Goal: Check status: Check status

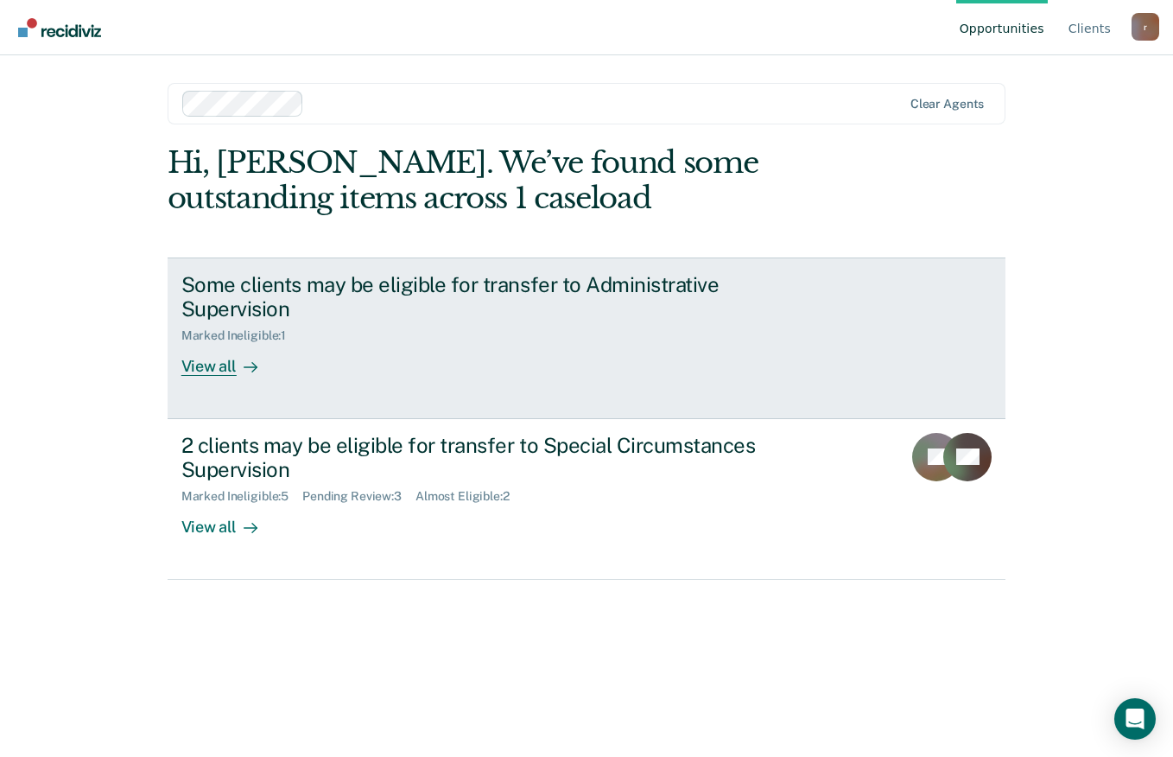
click at [224, 370] on div "View all" at bounding box center [229, 360] width 97 height 34
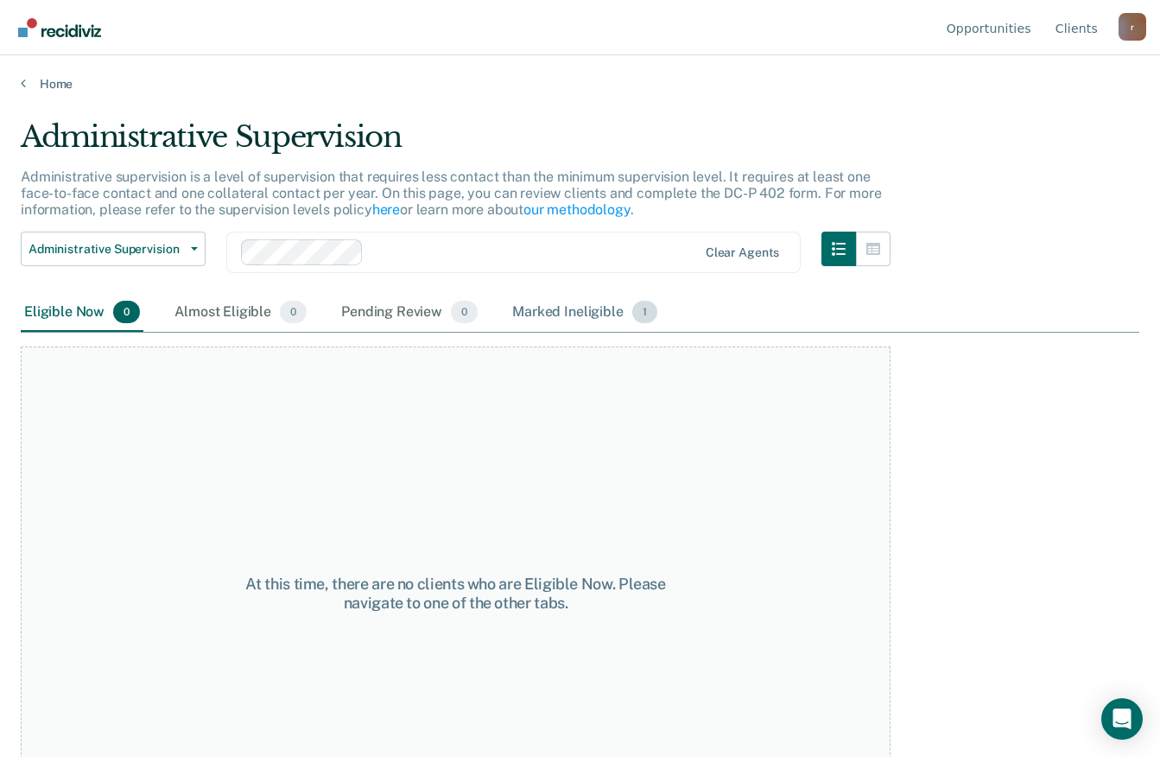
click at [605, 304] on div "Marked Ineligible 1" at bounding box center [585, 313] width 152 height 38
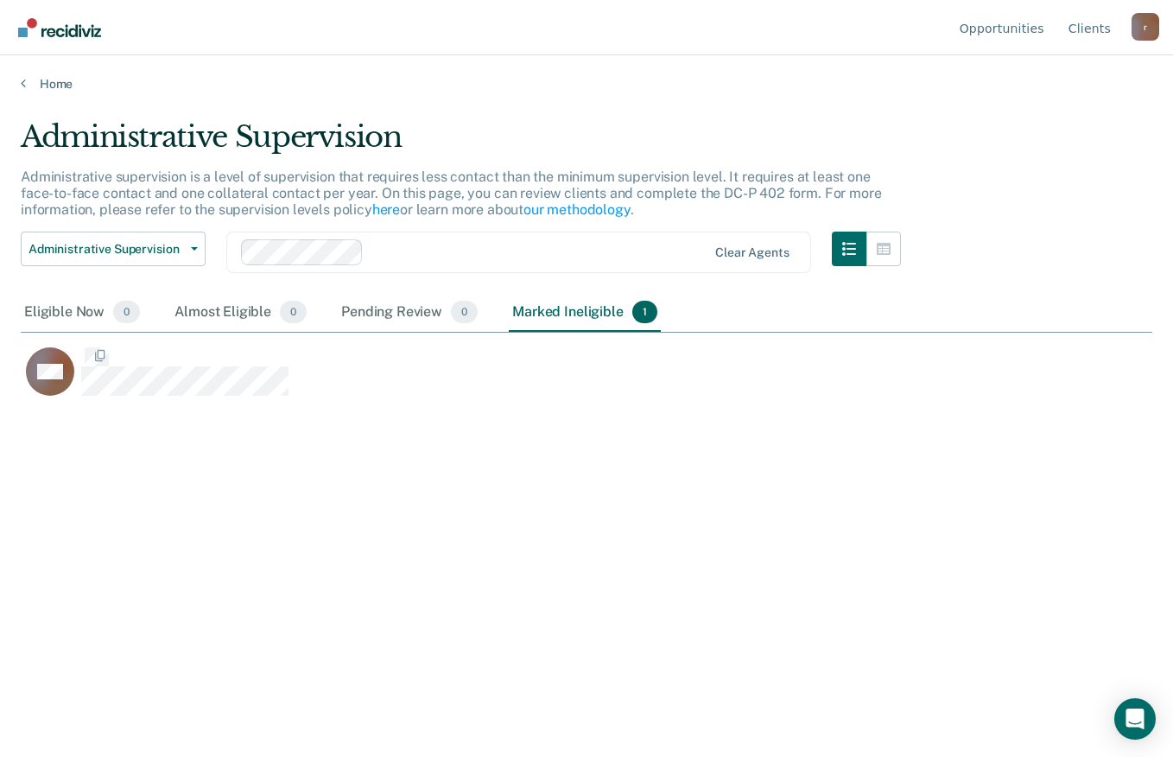
scroll to position [495, 1118]
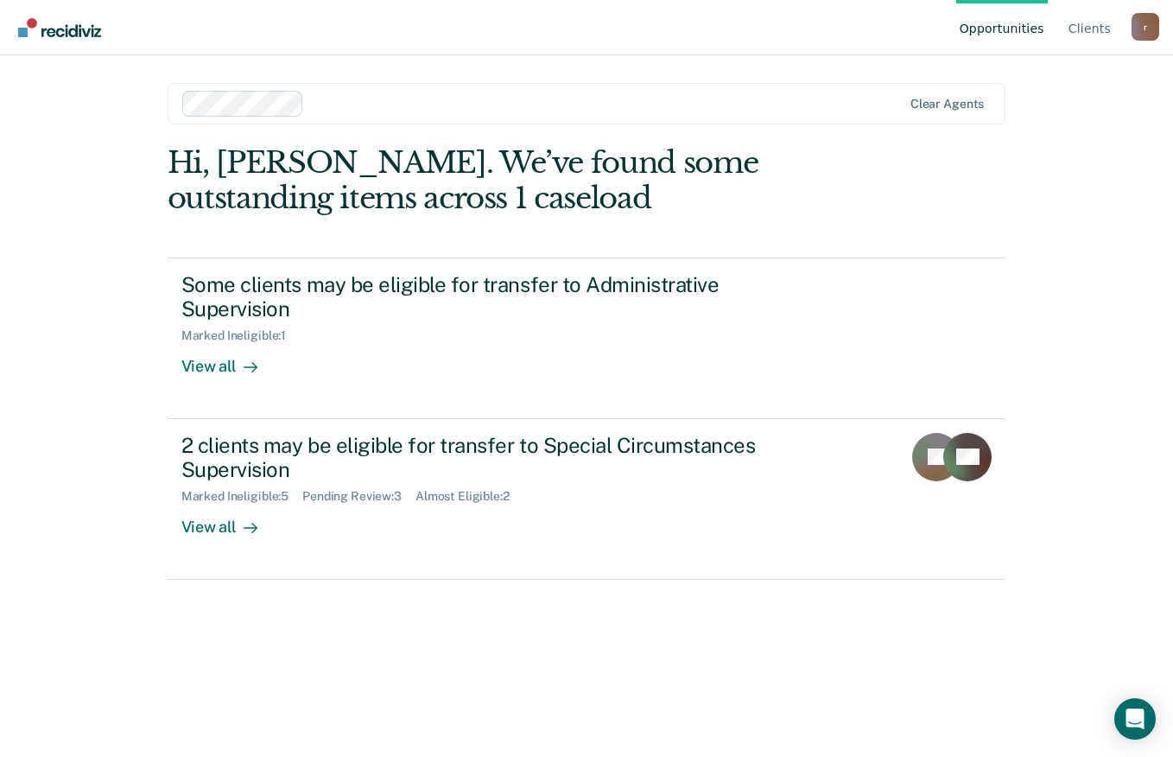
click at [231, 530] on div "View all" at bounding box center [229, 520] width 97 height 34
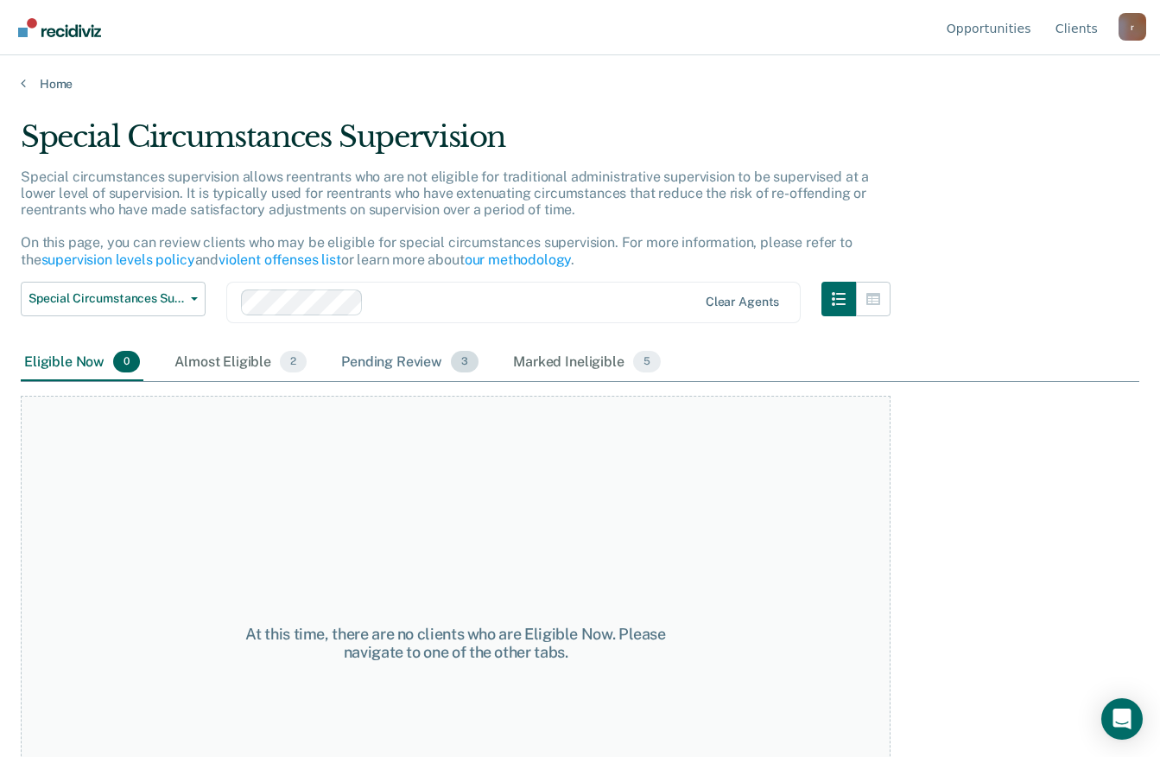
click at [426, 359] on div "Pending Review 3" at bounding box center [410, 363] width 144 height 38
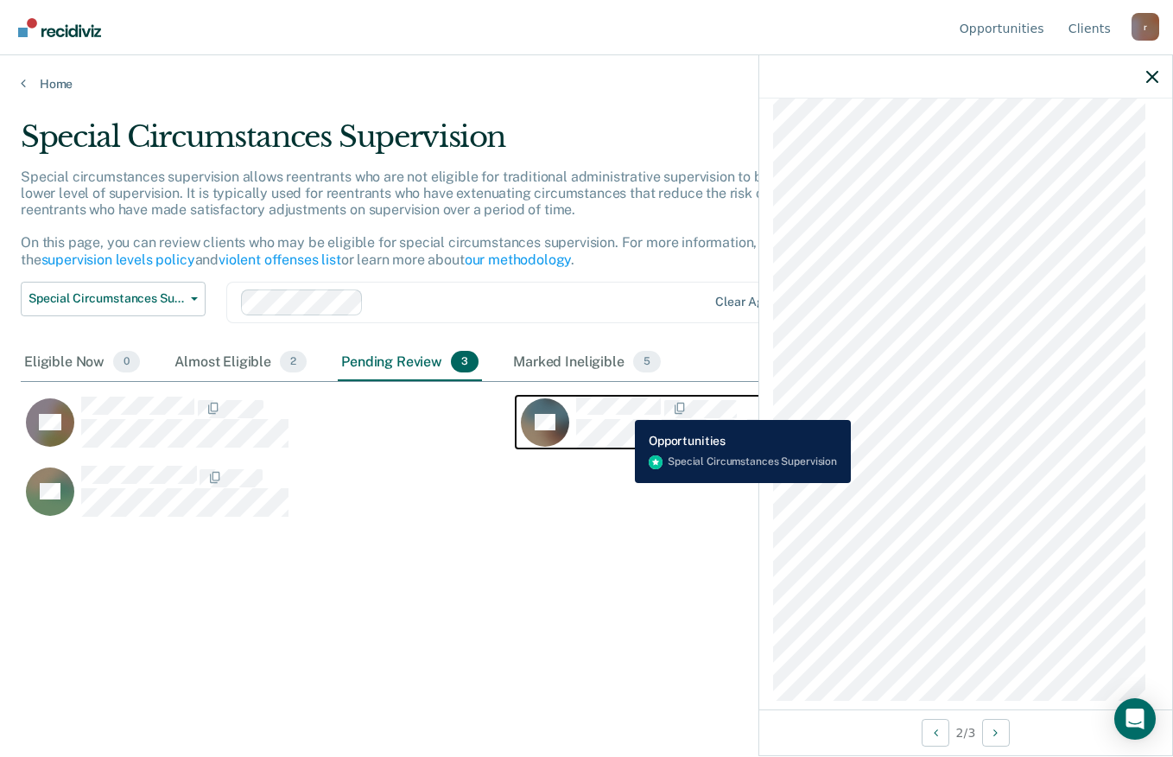
scroll to position [1166, 0]
click at [997, 726] on icon "Next Opportunity" at bounding box center [995, 732] width 4 height 12
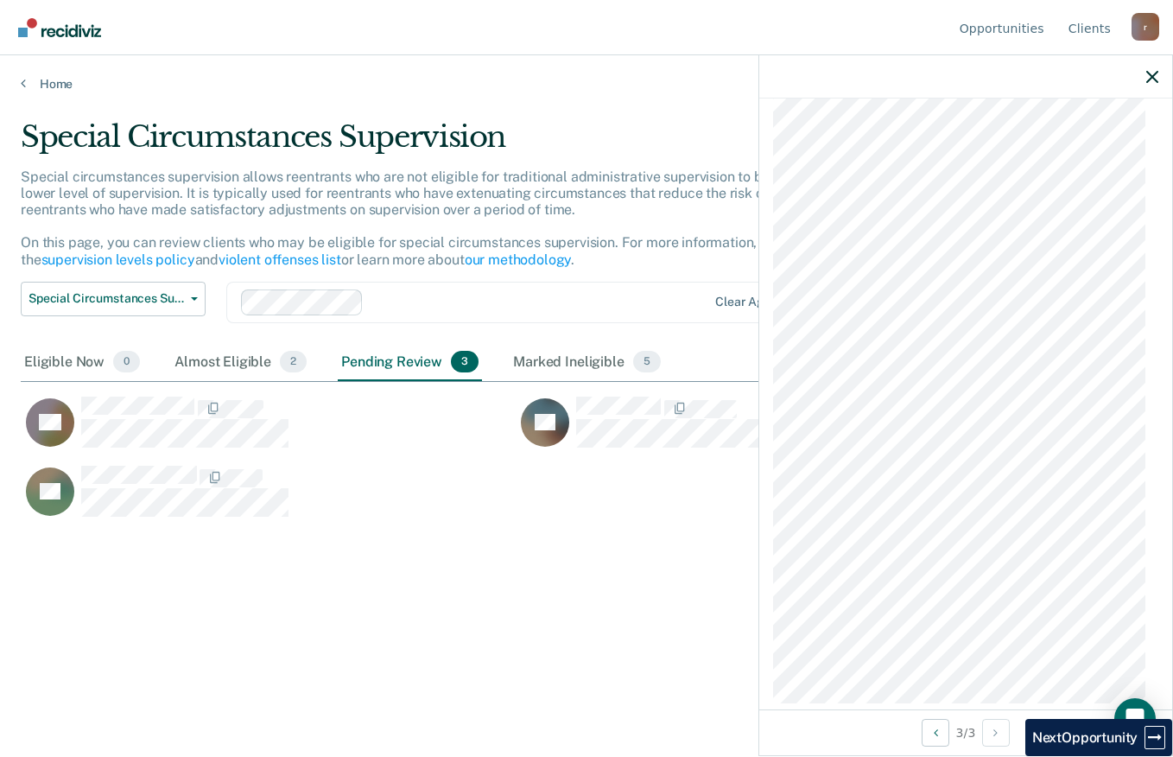
scroll to position [1118, 0]
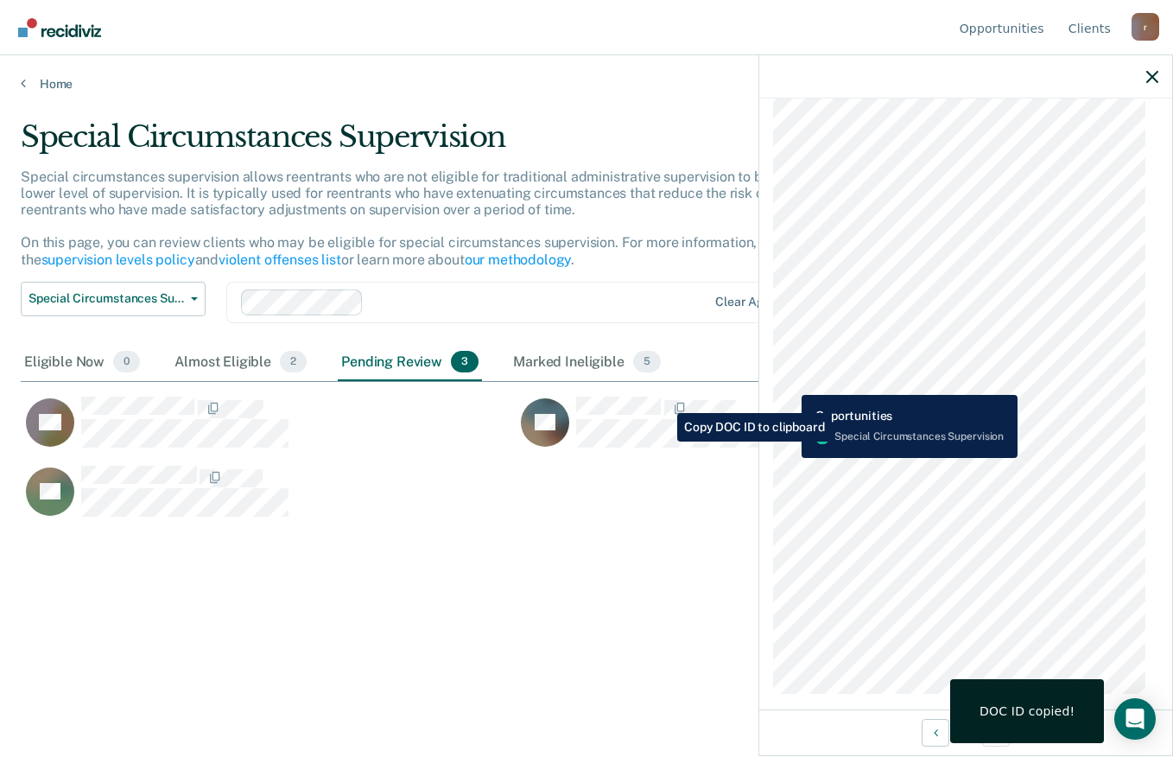
click at [665, 624] on div "Special Circumstances Supervision Special circumstances supervision allows reen…" at bounding box center [586, 373] width 1131 height 508
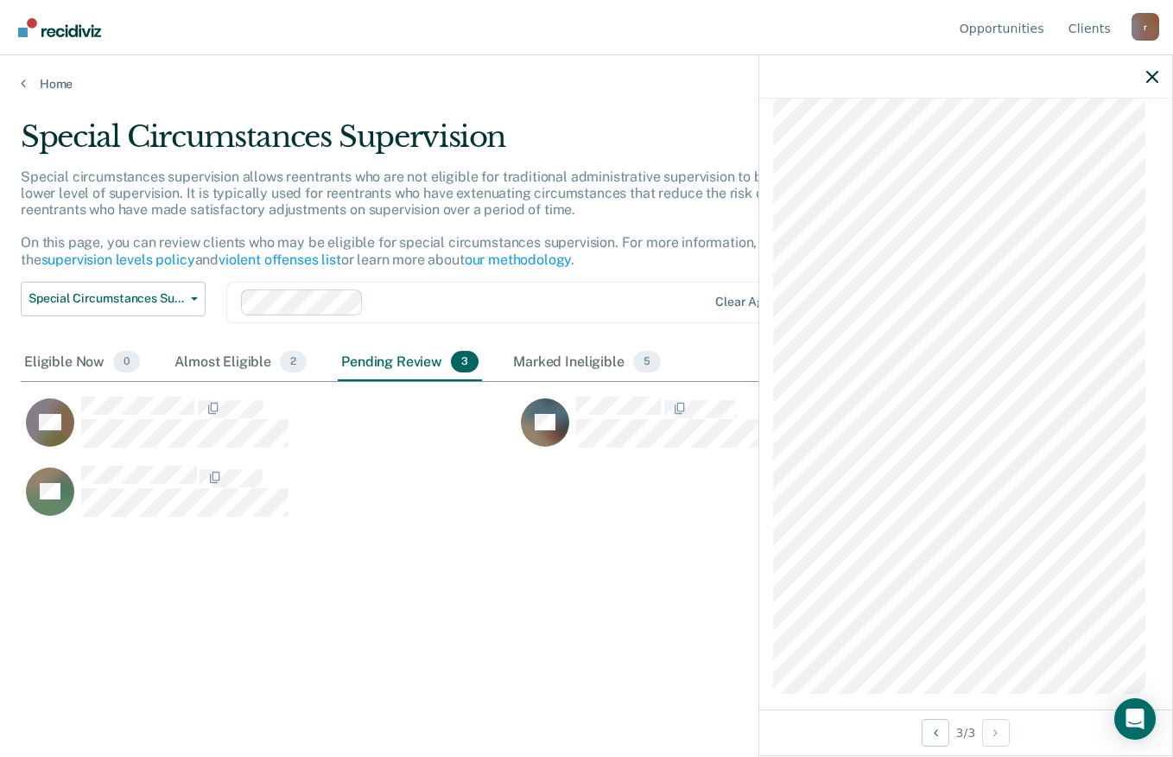
scroll to position [440, 0]
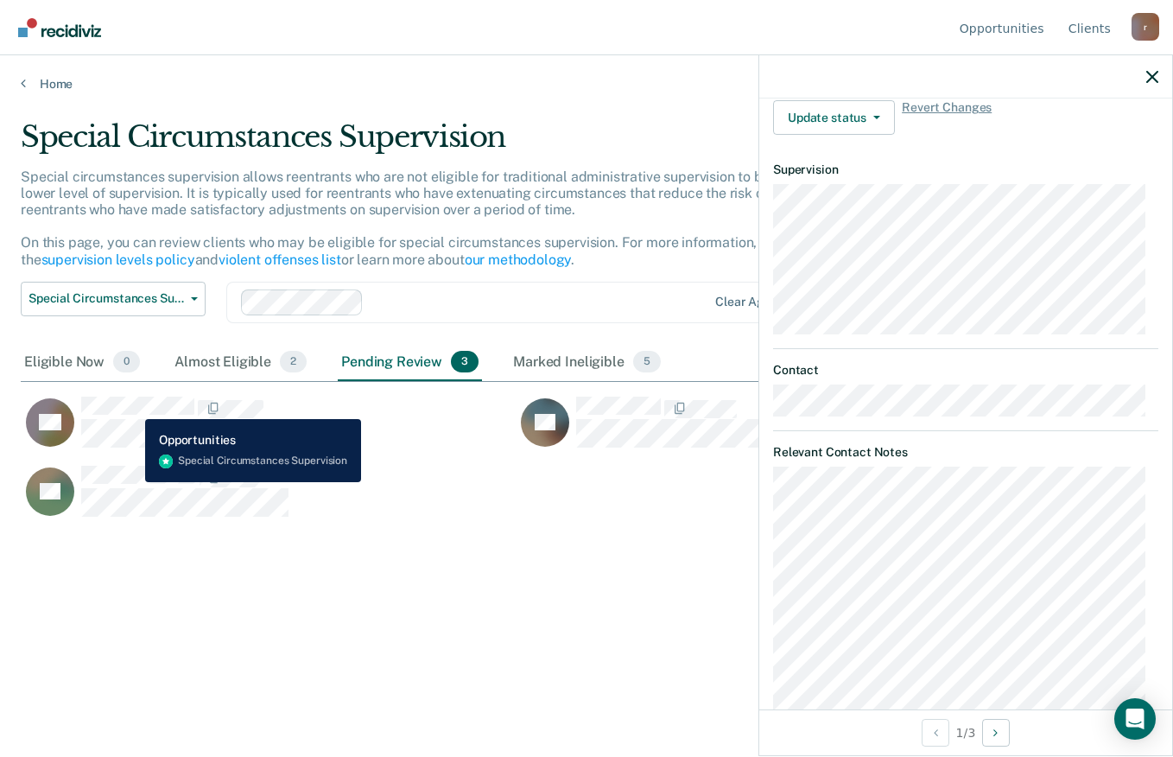
click at [440, 486] on div "PR" at bounding box center [258, 491] width 474 height 53
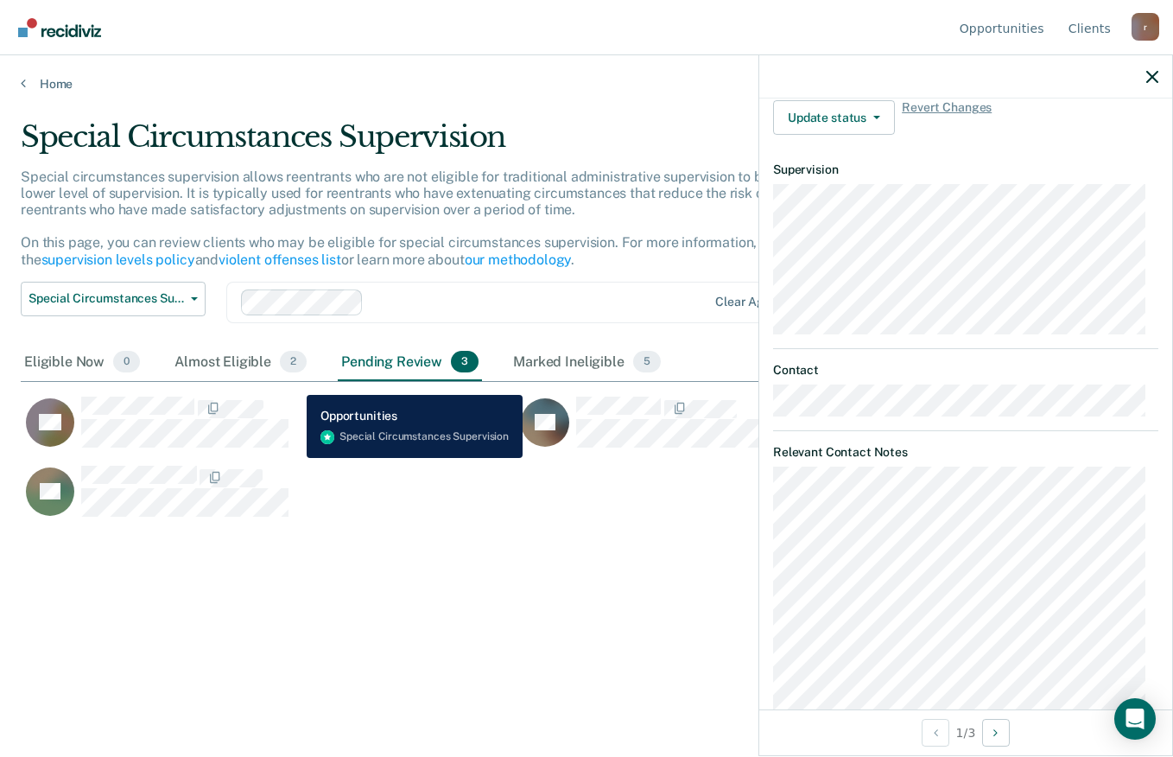
click at [426, 432] on div "DD" at bounding box center [258, 422] width 474 height 53
click at [440, 435] on div "DD" at bounding box center [258, 422] width 474 height 53
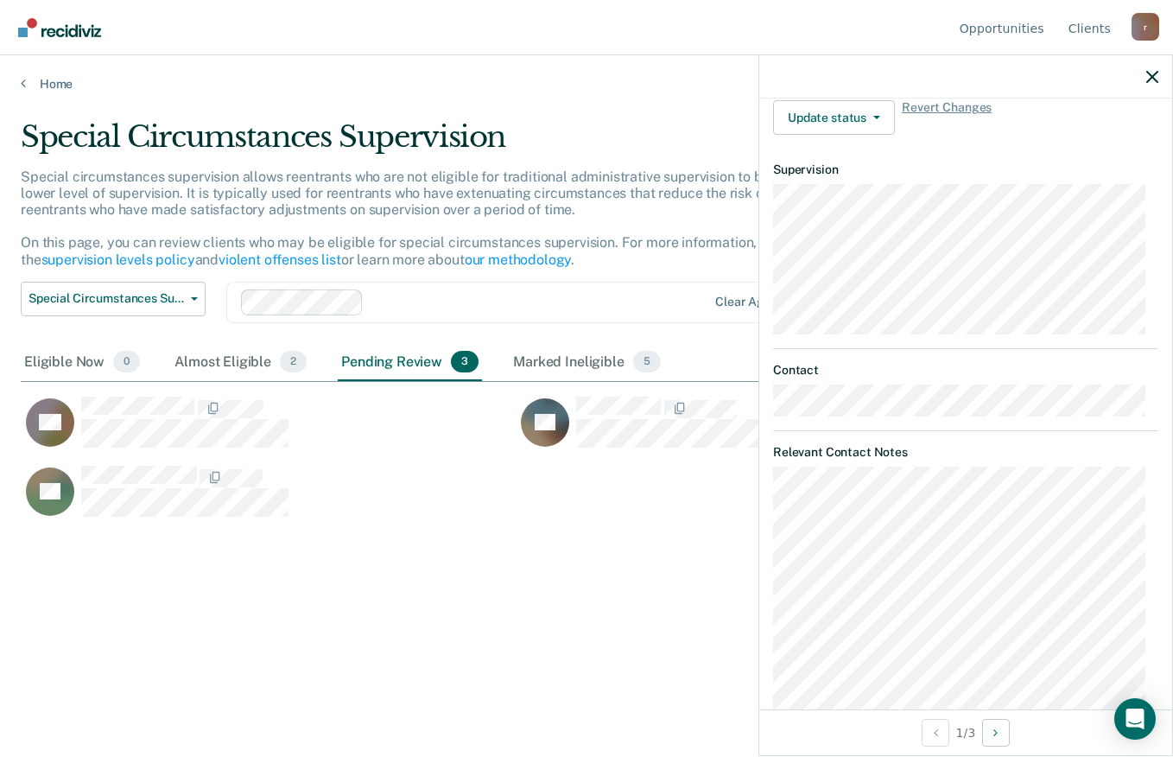
scroll to position [0, 0]
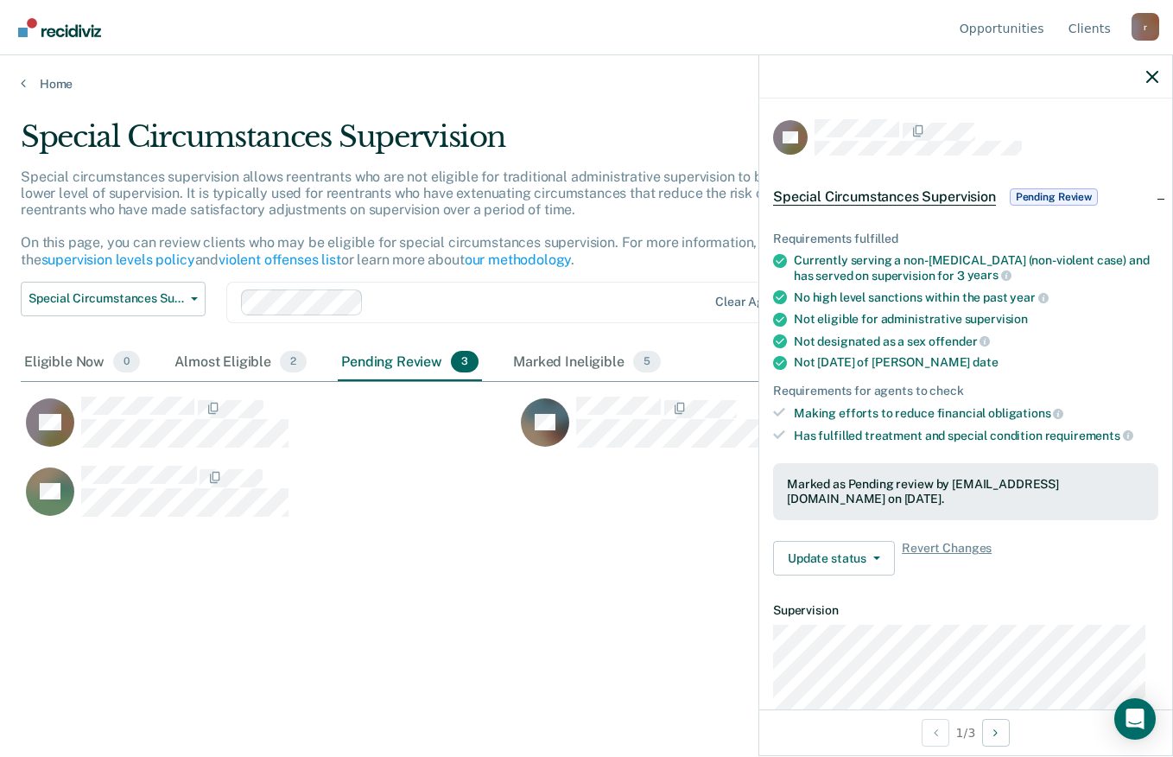
click at [1073, 193] on span "Pending Review" at bounding box center [1054, 196] width 88 height 17
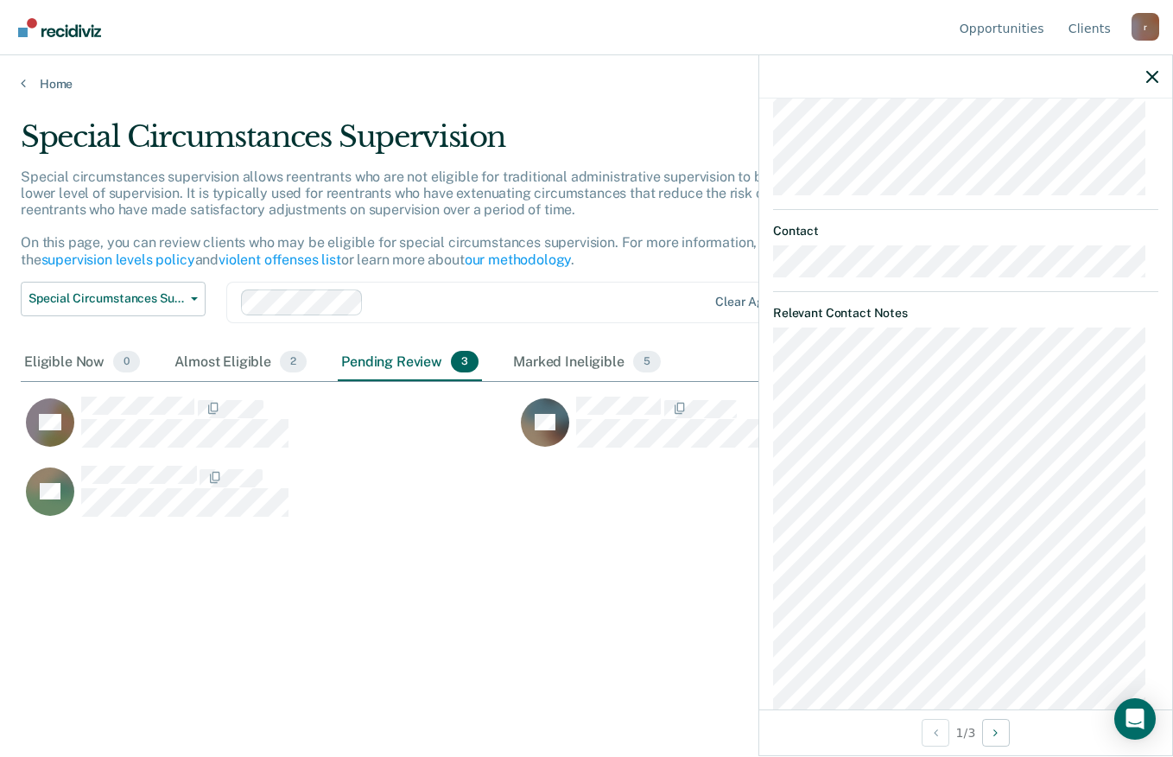
scroll to position [275, 0]
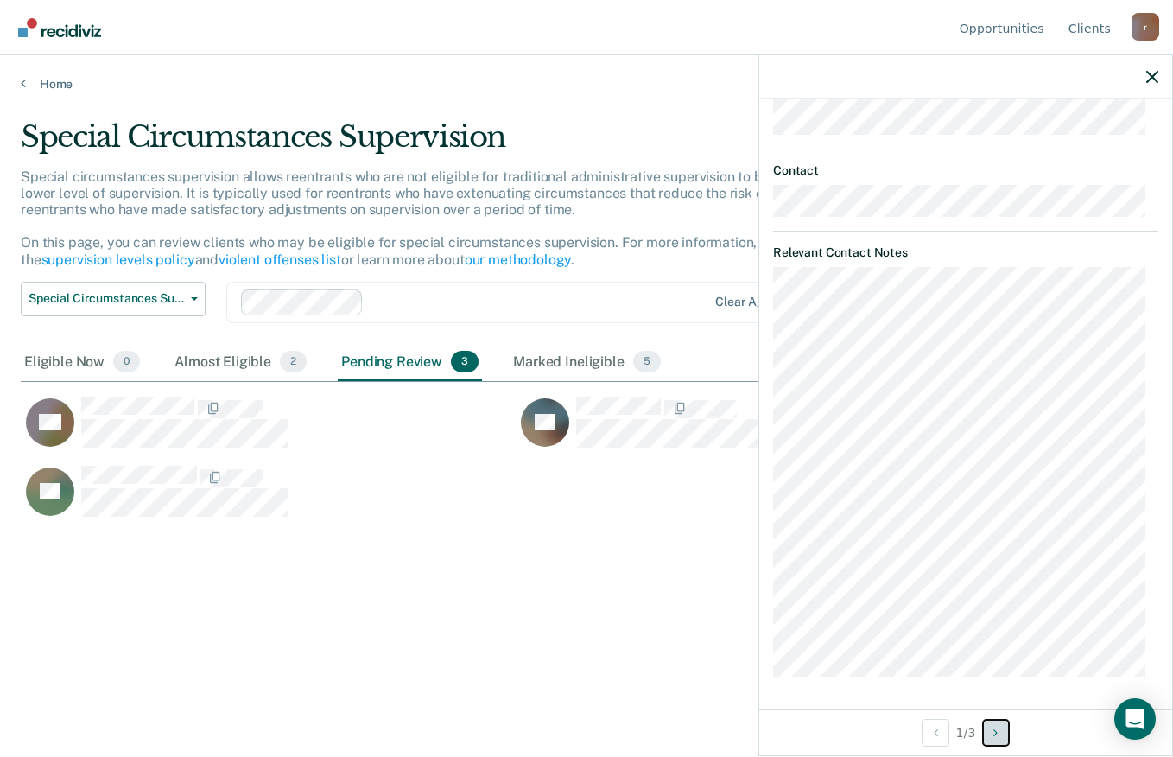
click at [997, 732] on icon "Next Opportunity" at bounding box center [995, 732] width 4 height 12
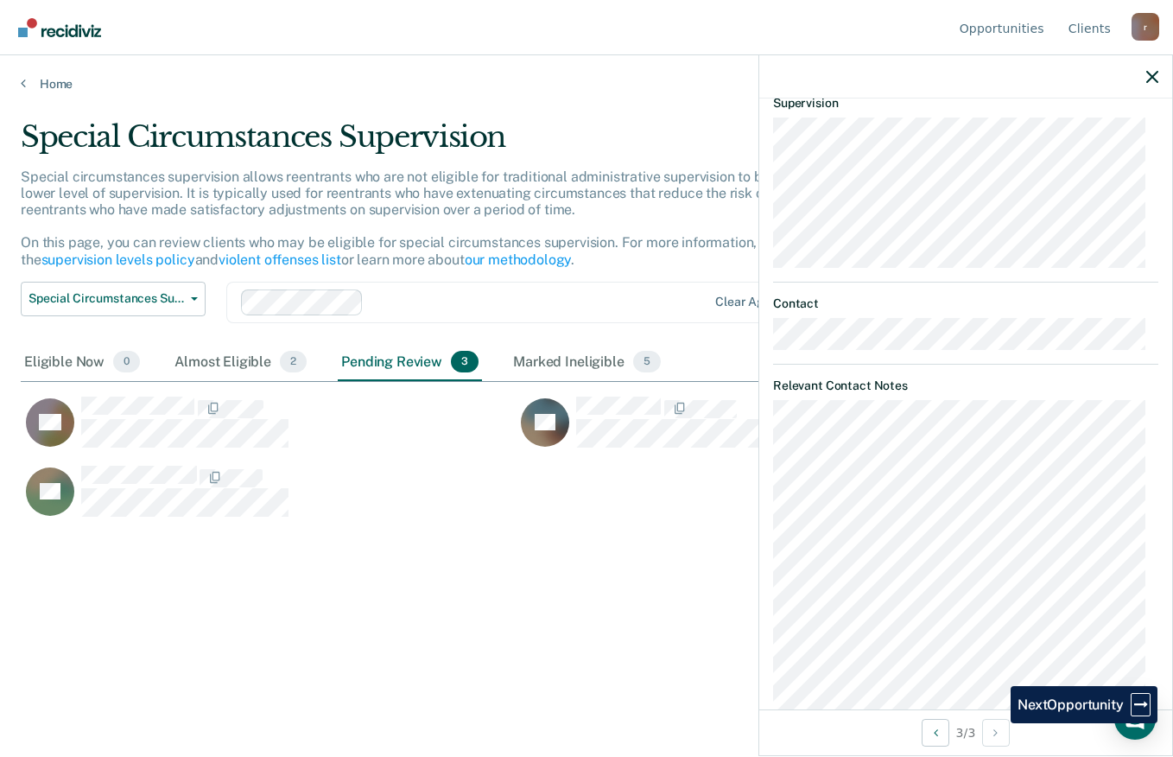
scroll to position [142, 0]
click at [383, 370] on div "Pending Review 3" at bounding box center [410, 363] width 144 height 38
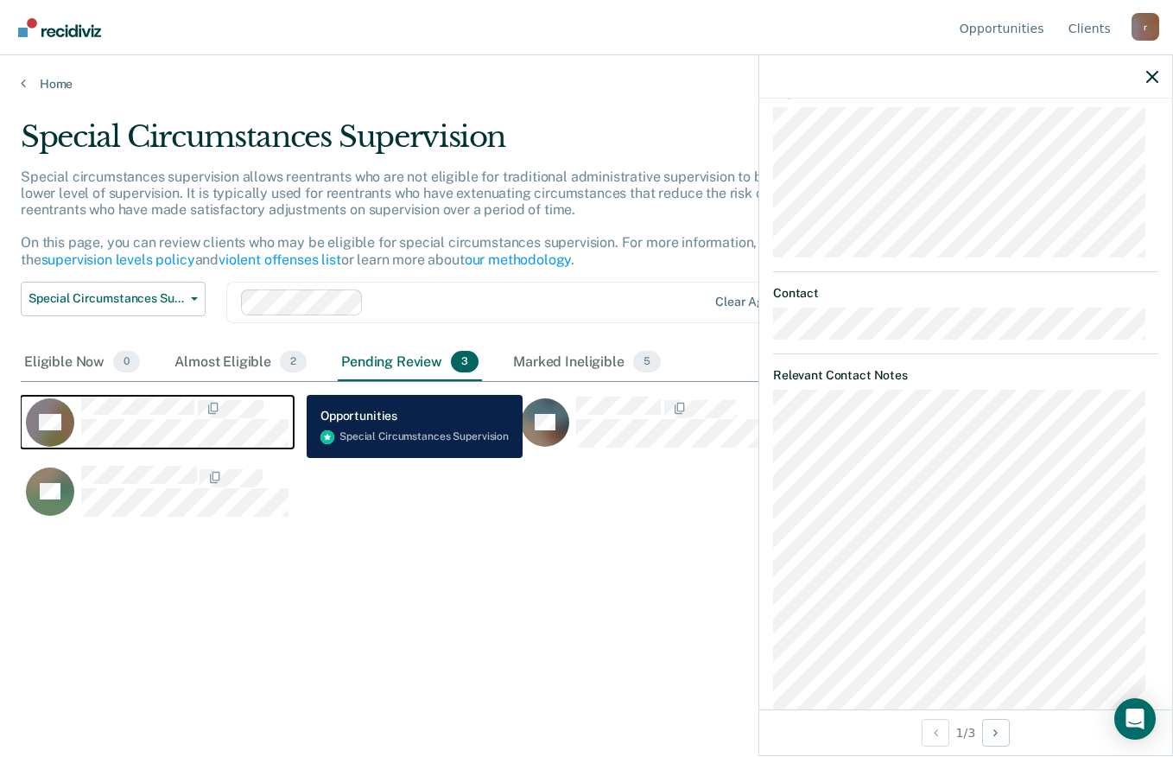
scroll to position [275, 0]
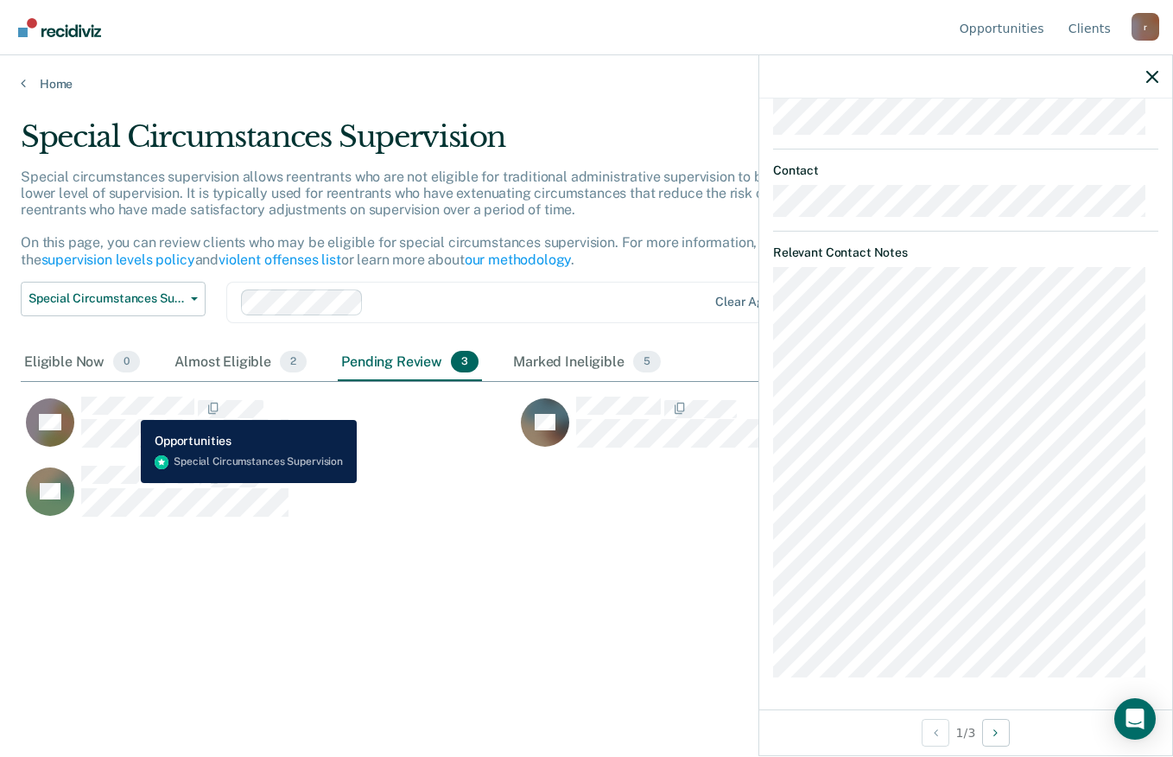
click at [415, 353] on div "Pending Review 3" at bounding box center [410, 363] width 144 height 38
click at [613, 491] on div "PR" at bounding box center [516, 499] width 990 height 69
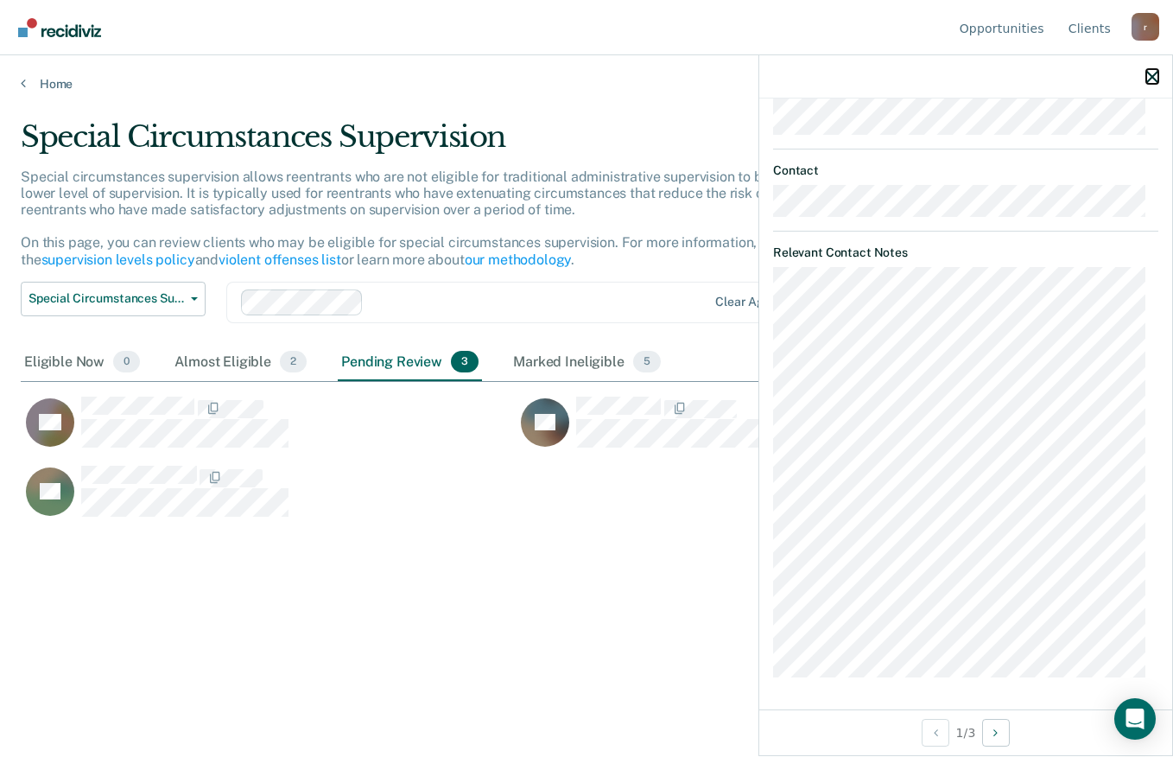
click at [1151, 77] on icon "button" at bounding box center [1152, 77] width 12 height 12
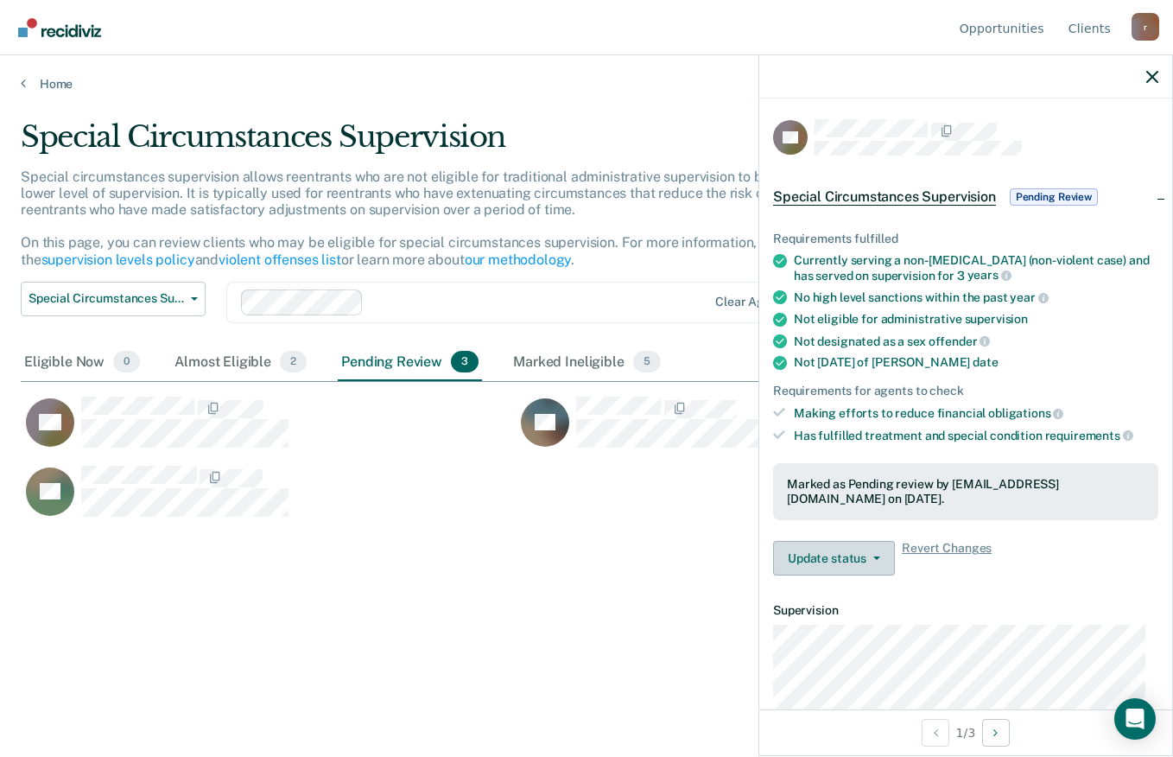
click at [845, 541] on button "Update status" at bounding box center [834, 558] width 122 height 35
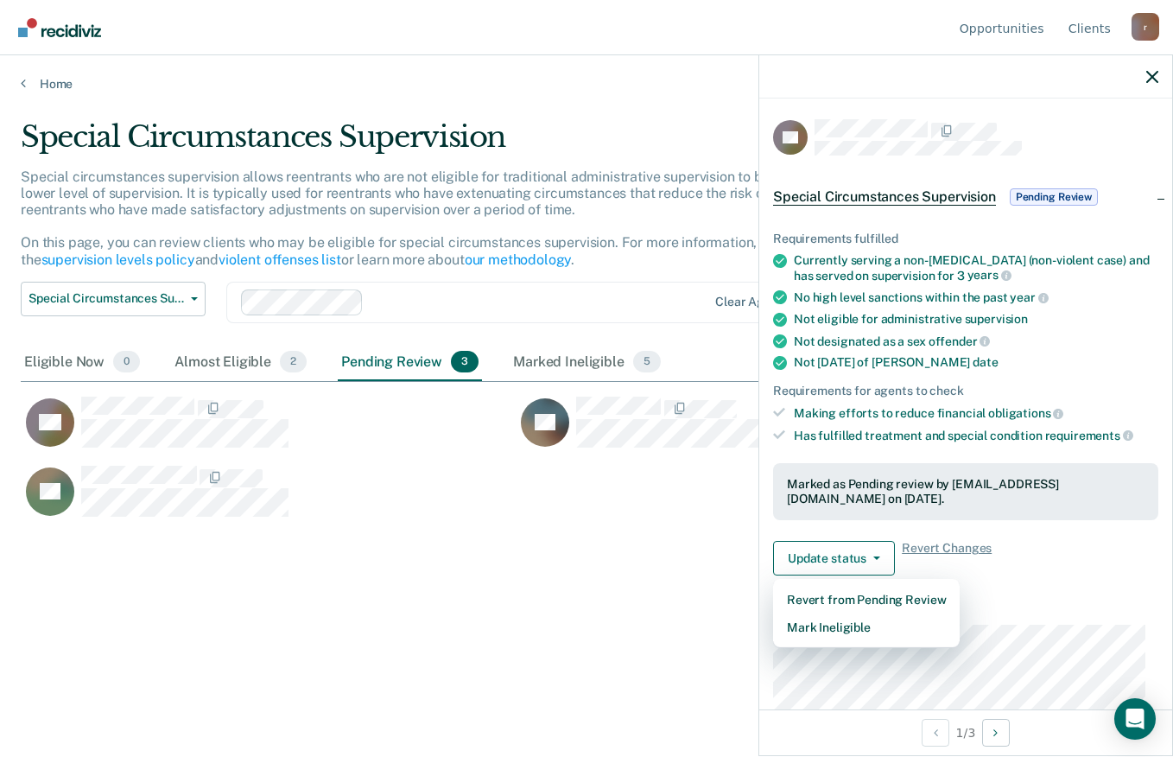
click at [1029, 367] on ul "Requirements fulfilled Currently serving a non-life sentence (non-violent case)…" at bounding box center [965, 336] width 385 height 211
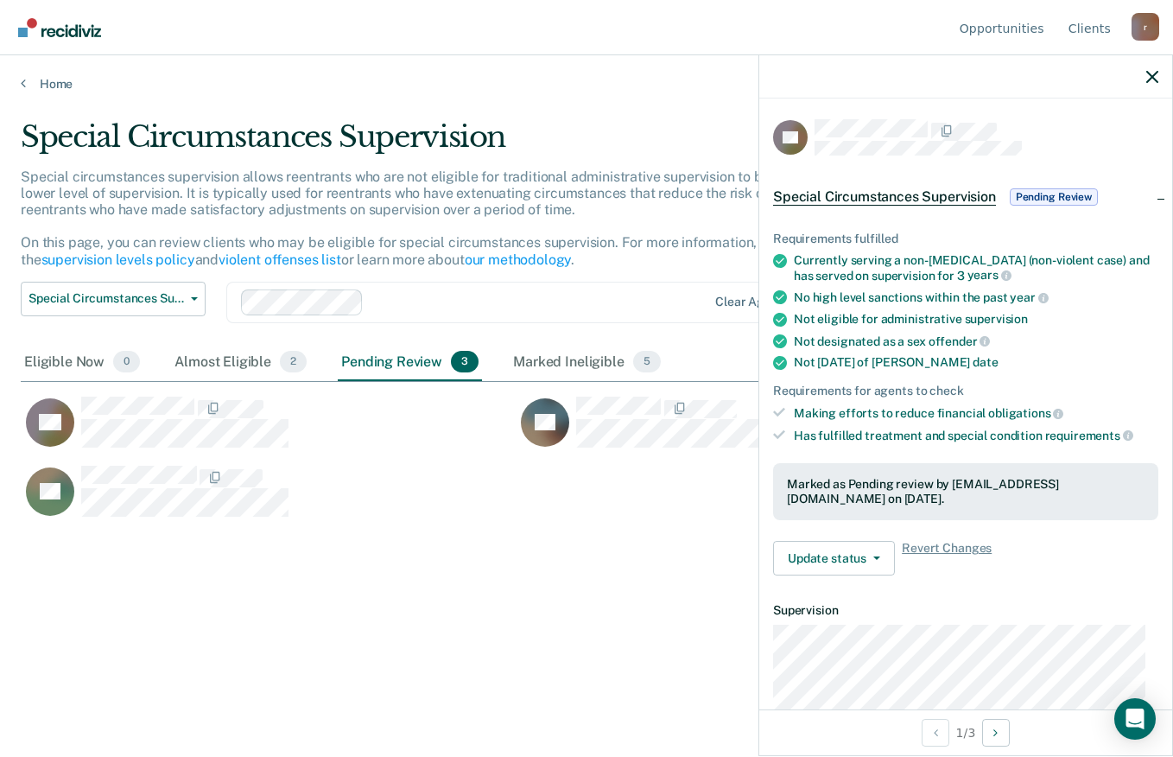
click at [848, 541] on button "Update status" at bounding box center [834, 558] width 122 height 35
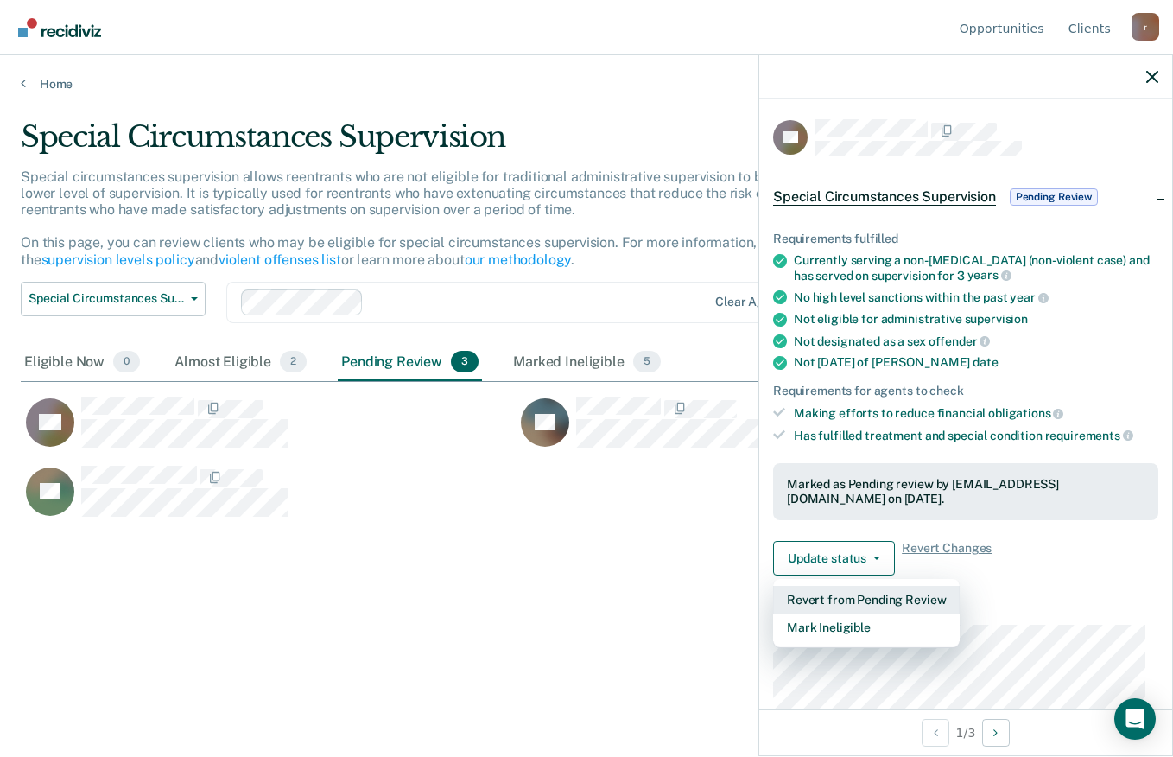
click at [918, 586] on button "Revert from Pending Review" at bounding box center [866, 600] width 187 height 28
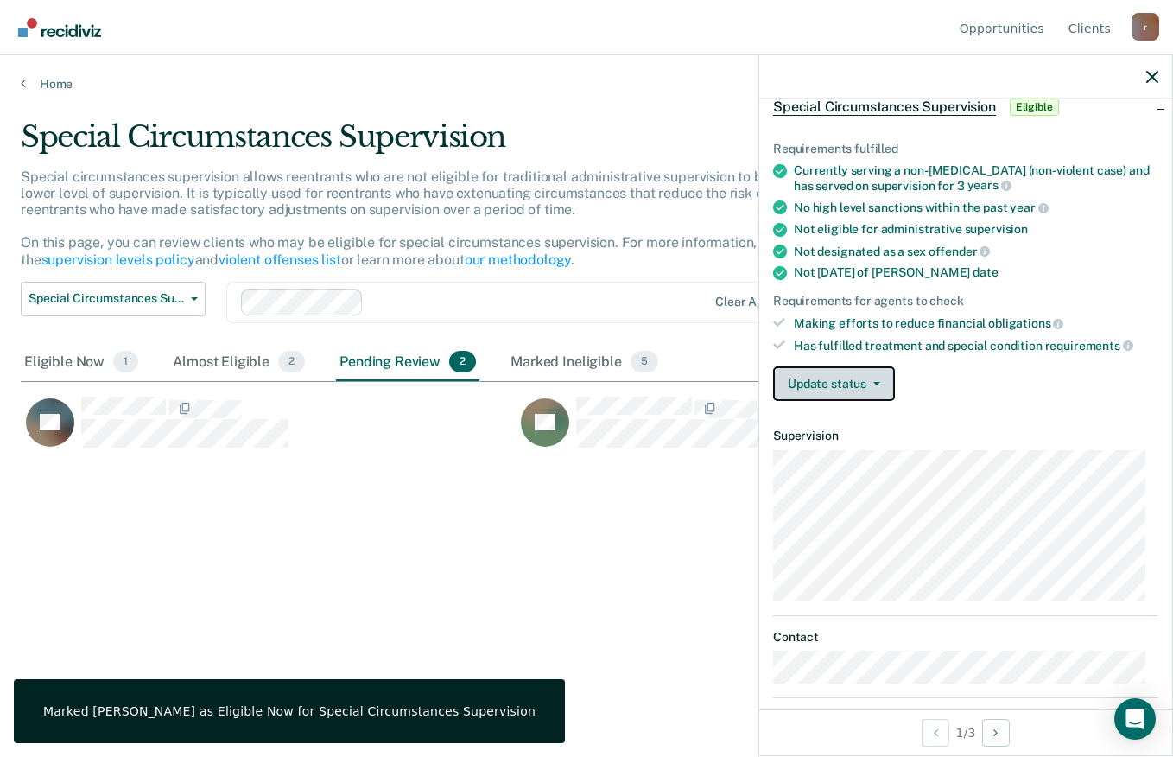
scroll to position [91, 0]
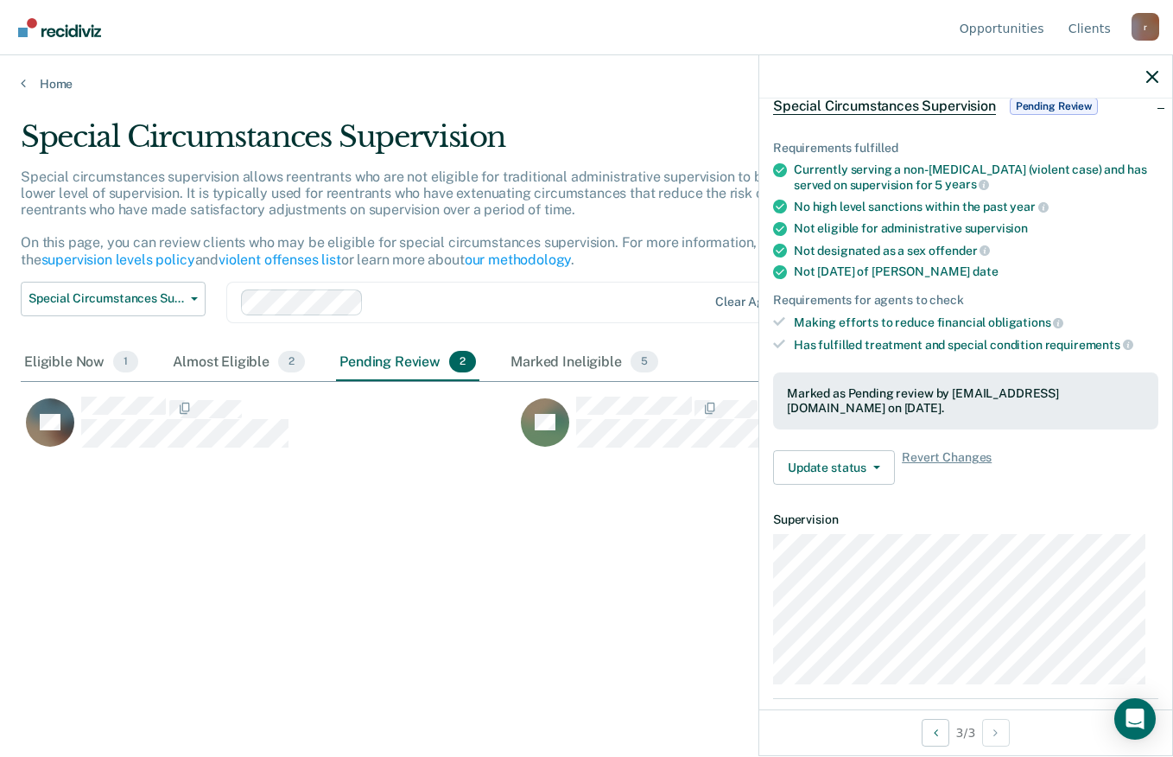
click at [850, 453] on button "Update status" at bounding box center [834, 467] width 122 height 35
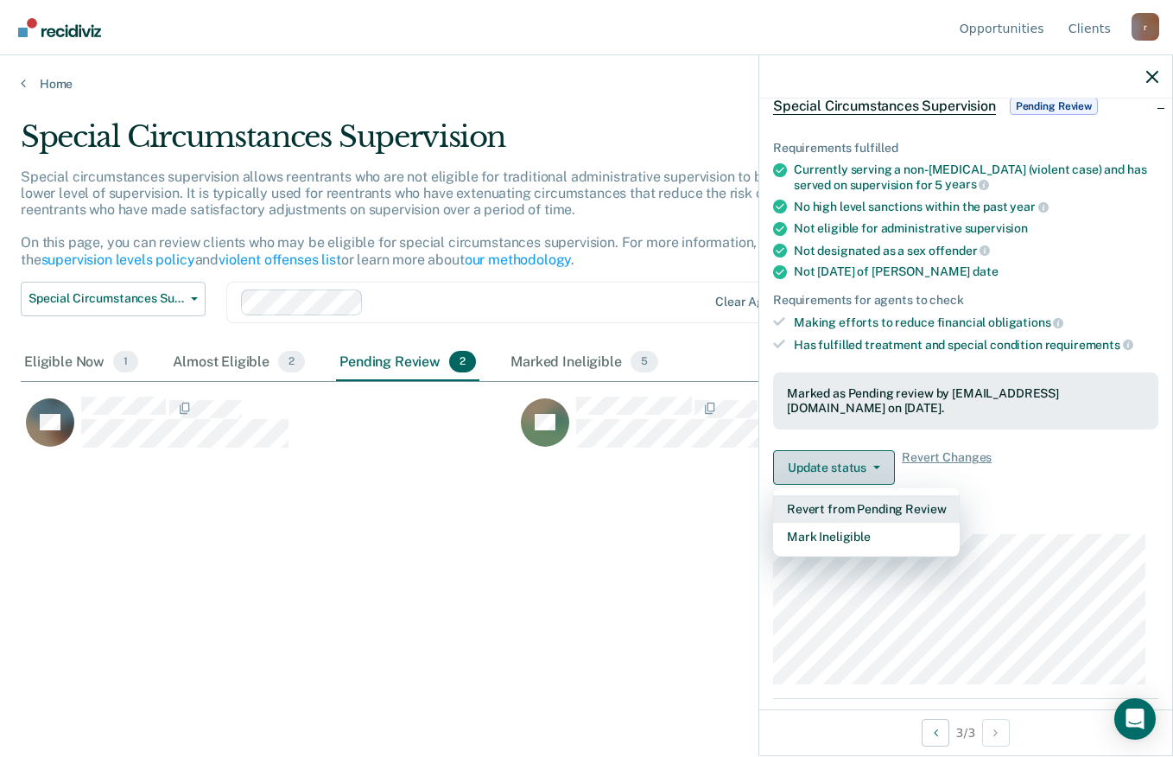
click at [929, 495] on button "Revert from Pending Review" at bounding box center [866, 509] width 187 height 28
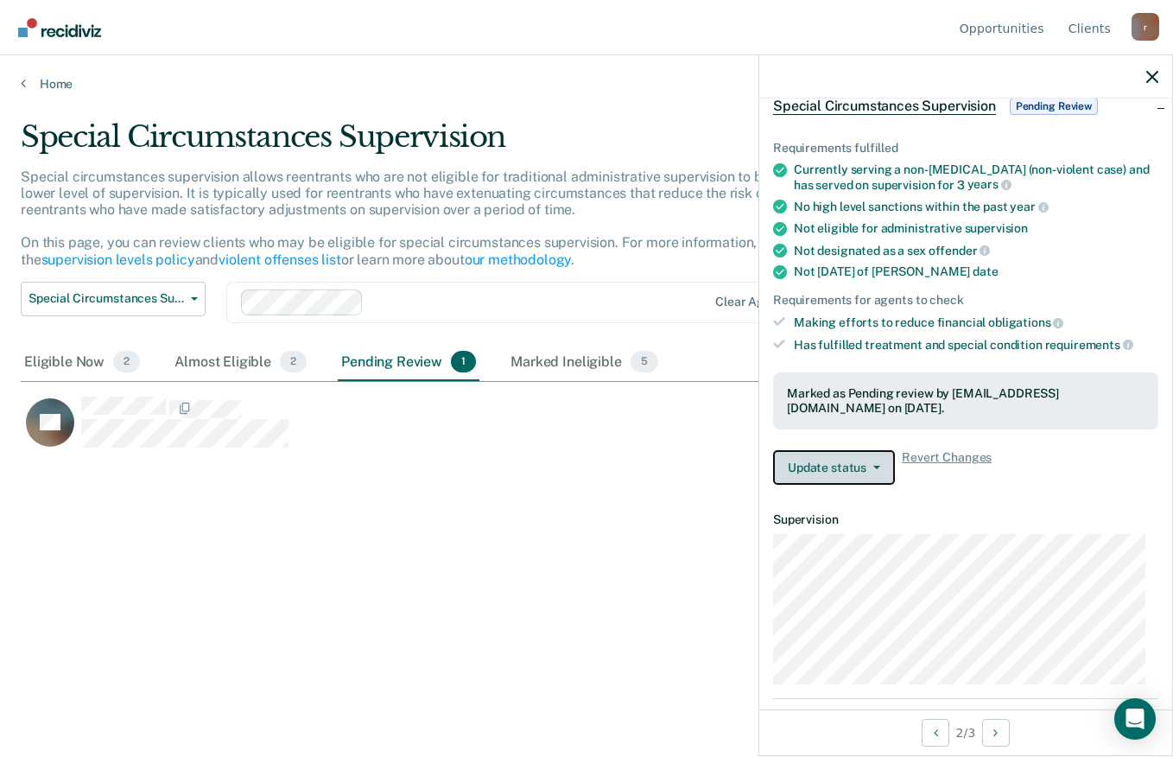
click at [851, 459] on button "Update status" at bounding box center [834, 467] width 122 height 35
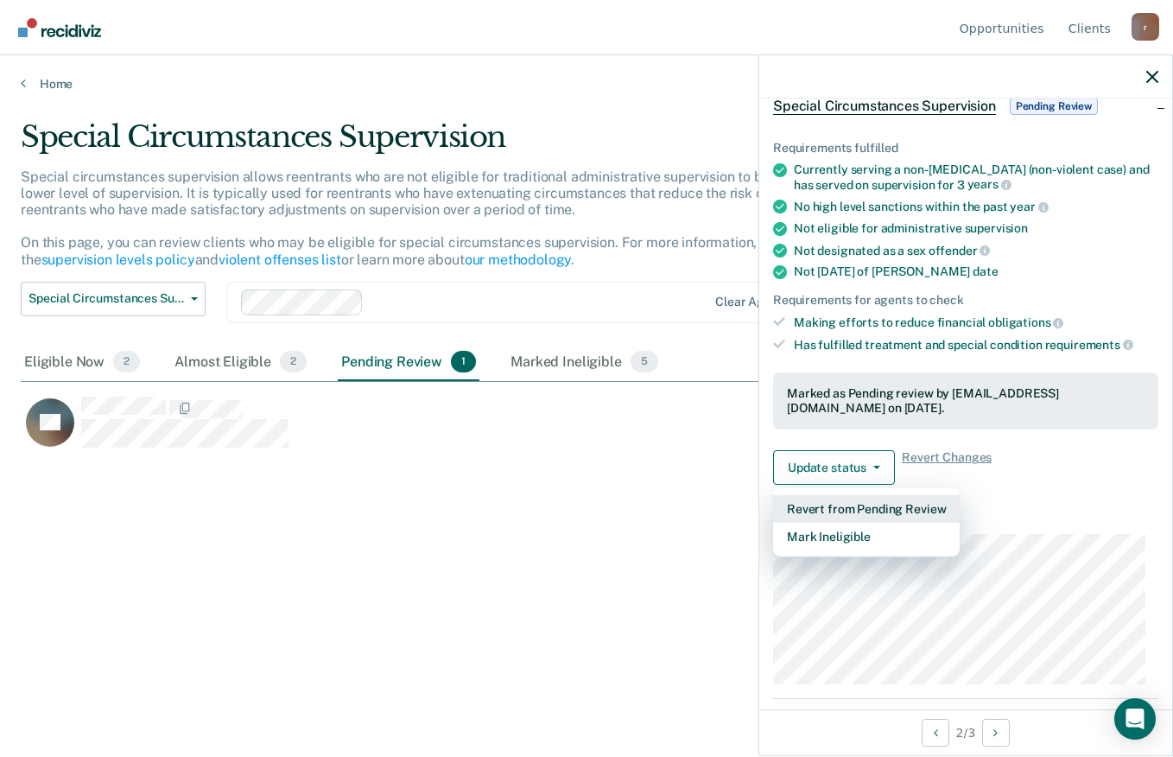
click at [896, 503] on button "Revert from Pending Review" at bounding box center [866, 509] width 187 height 28
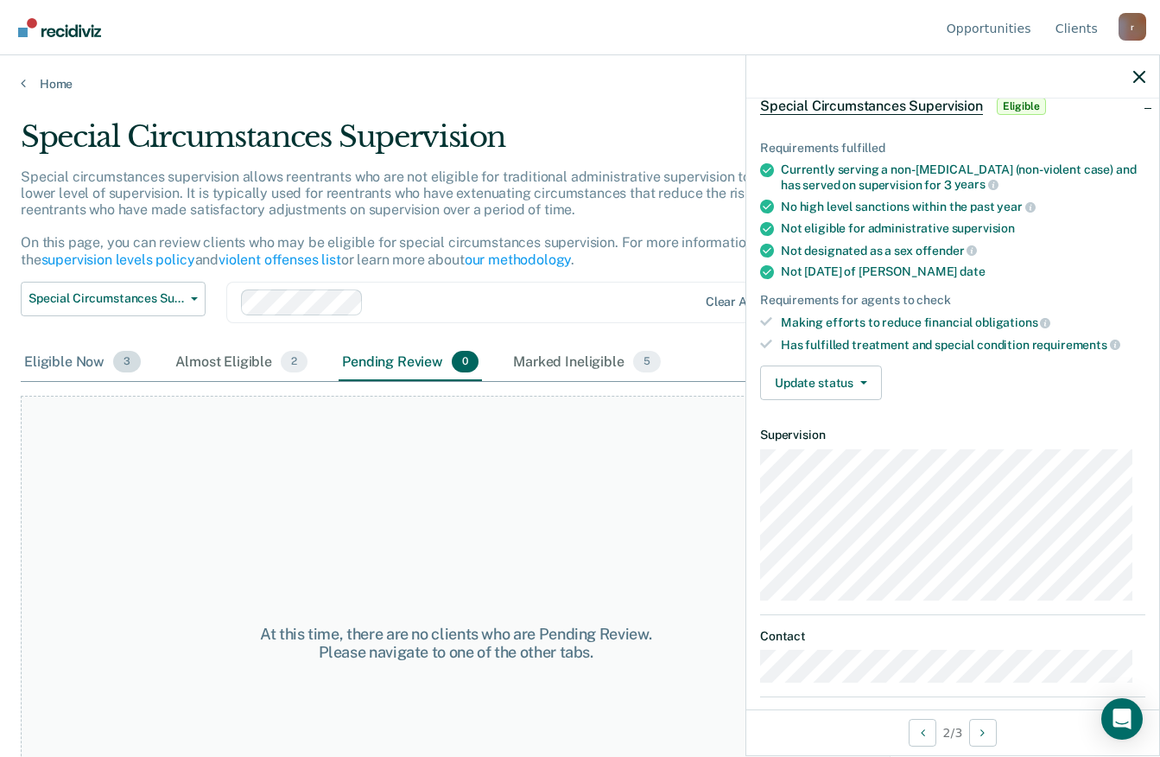
click at [55, 355] on div "Eligible Now 3" at bounding box center [82, 363] width 123 height 38
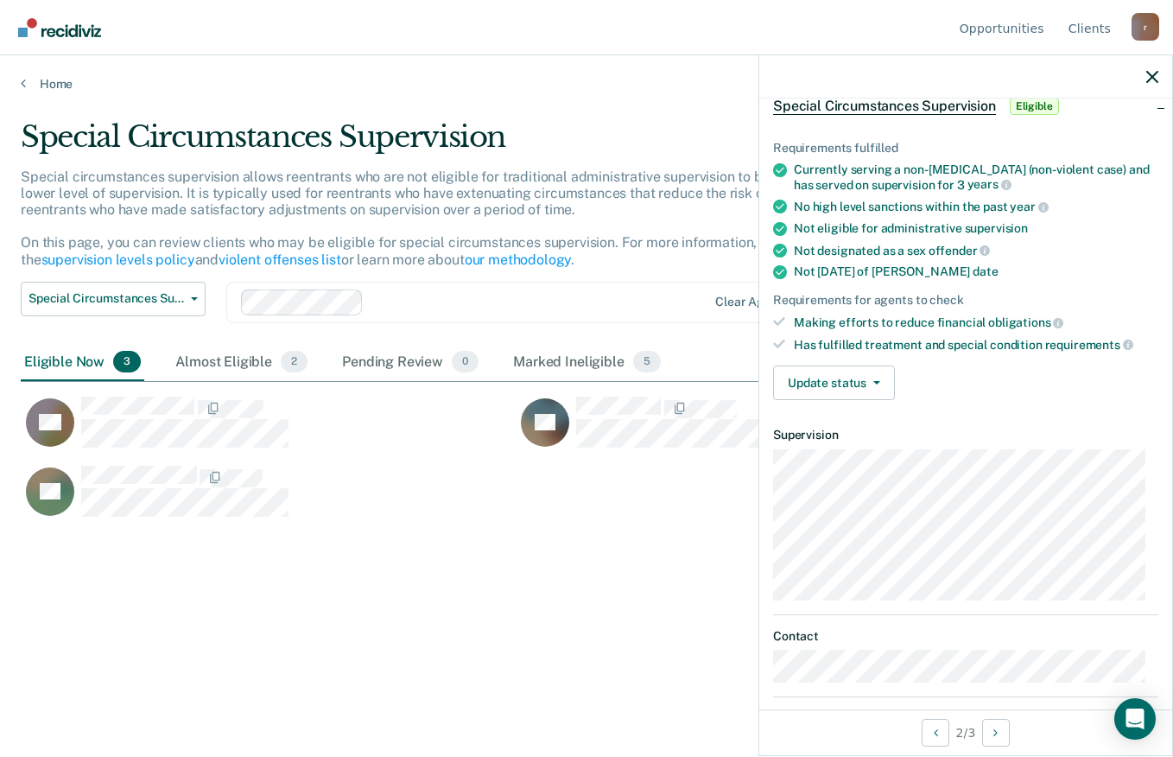
scroll to position [495, 1118]
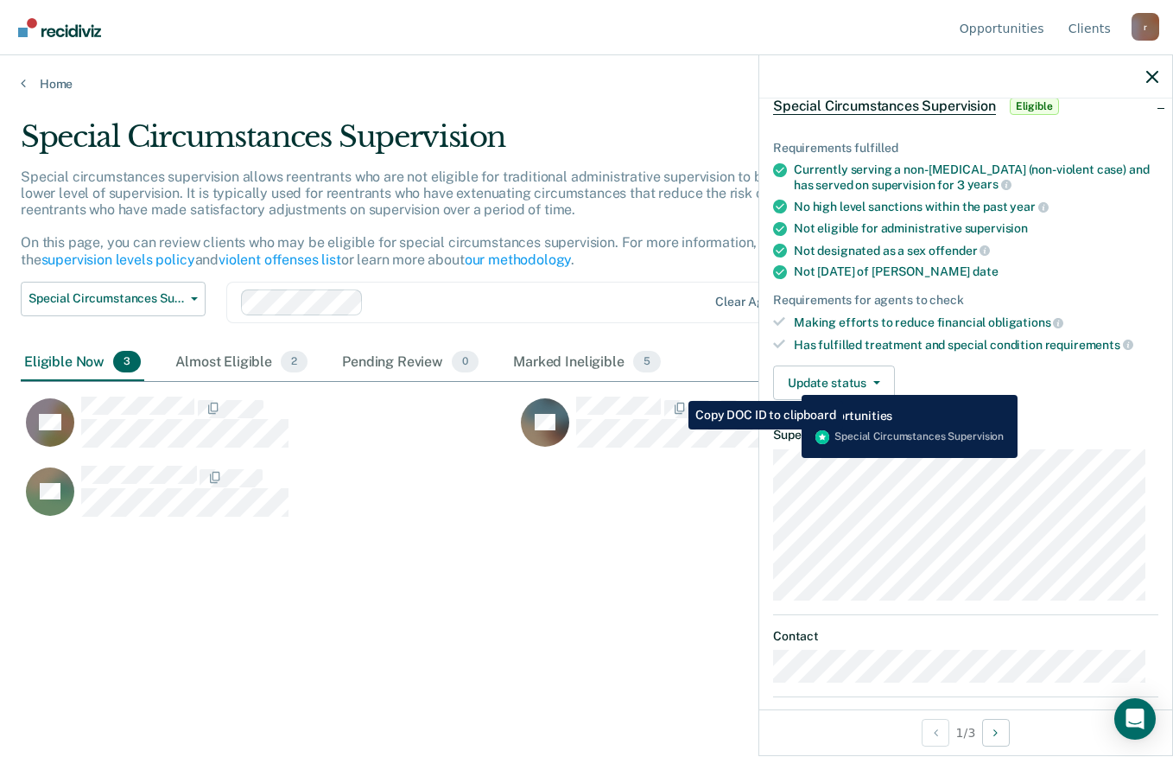
click at [1091, 268] on div "Not within 90 days of max date" at bounding box center [976, 271] width 364 height 15
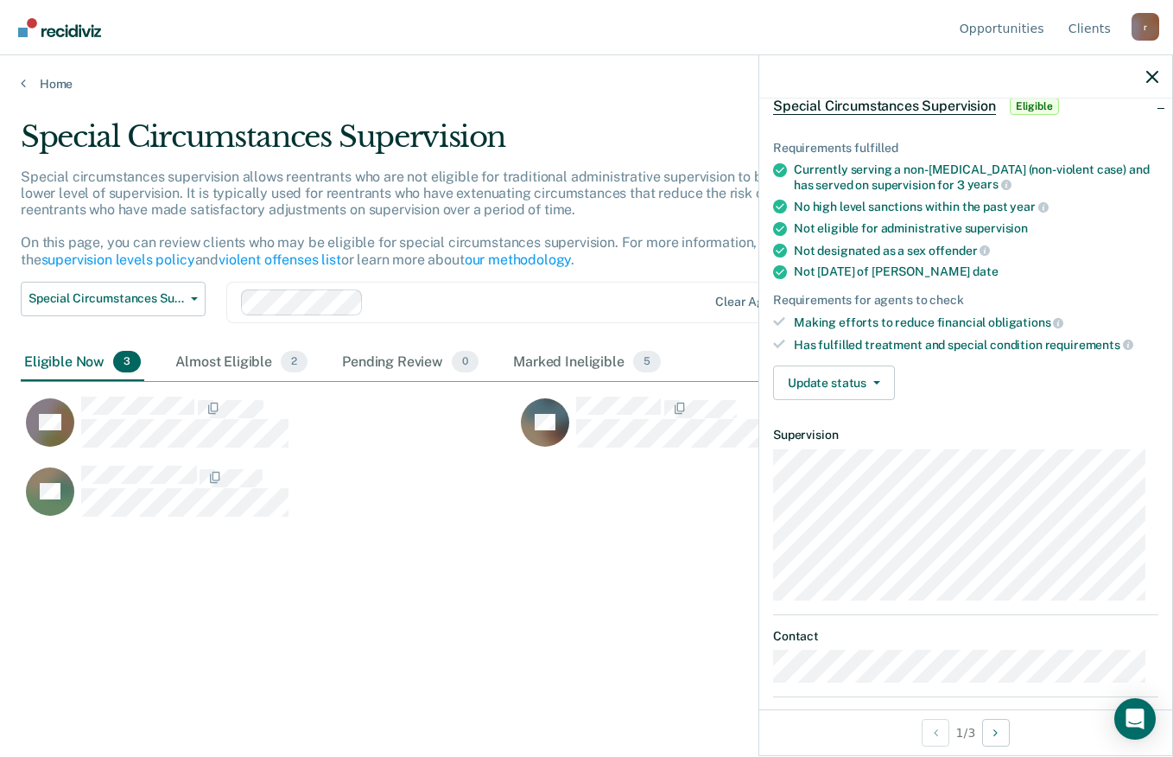
scroll to position [0, 0]
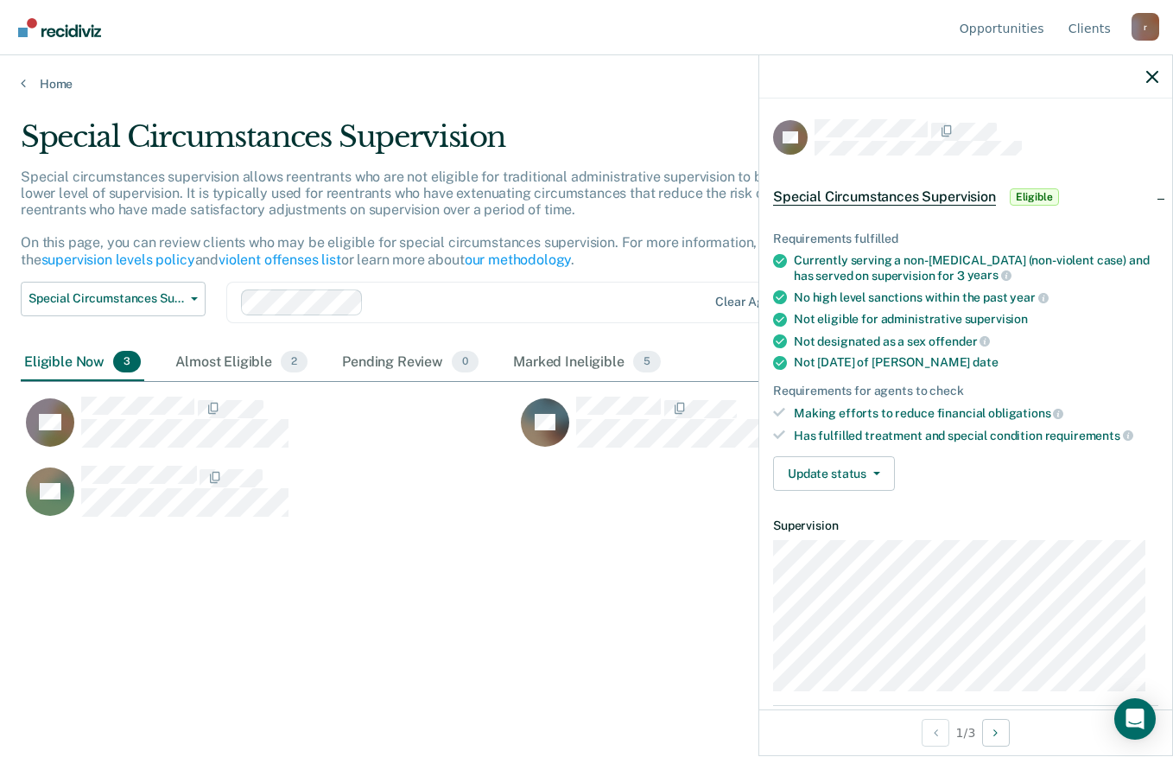
click at [853, 470] on button "Update status" at bounding box center [834, 473] width 122 height 35
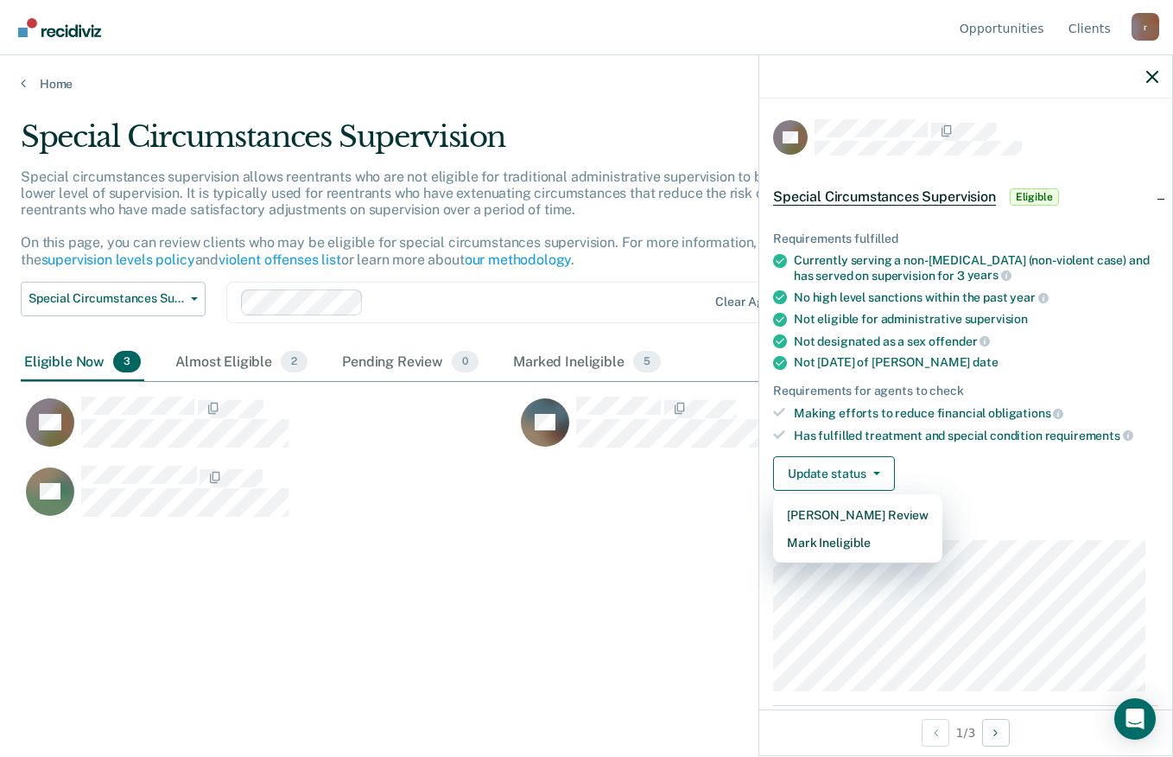
click at [510, 610] on div "Special Circumstances Supervision Special circumstances supervision allows reen…" at bounding box center [586, 373] width 1131 height 508
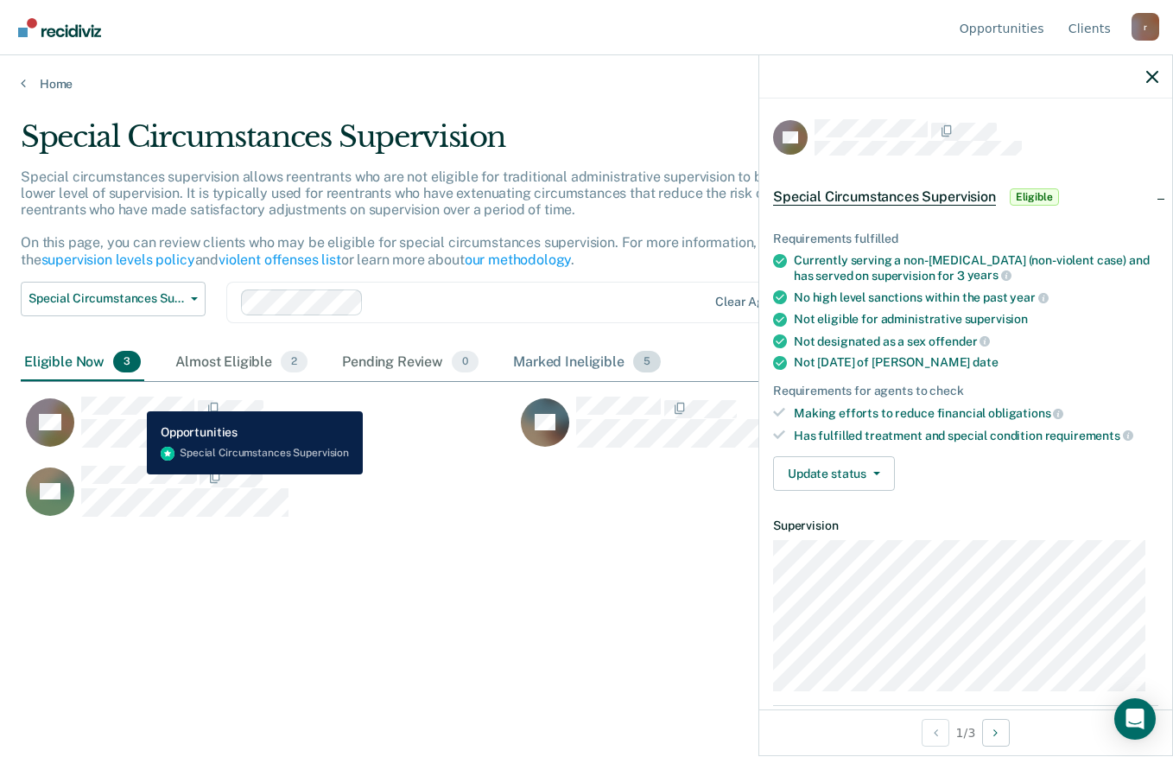
click at [570, 358] on div "Marked Ineligible 5" at bounding box center [587, 363] width 155 height 38
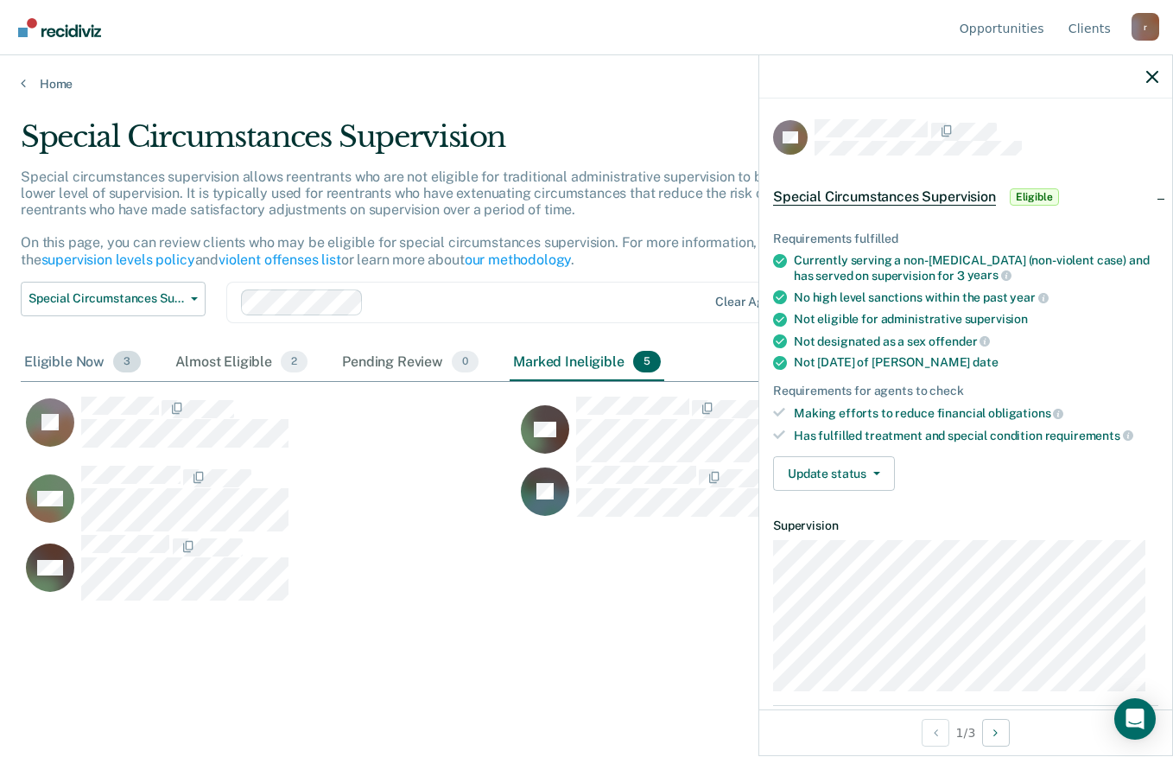
click at [63, 363] on div "Eligible Now 3" at bounding box center [82, 363] width 123 height 38
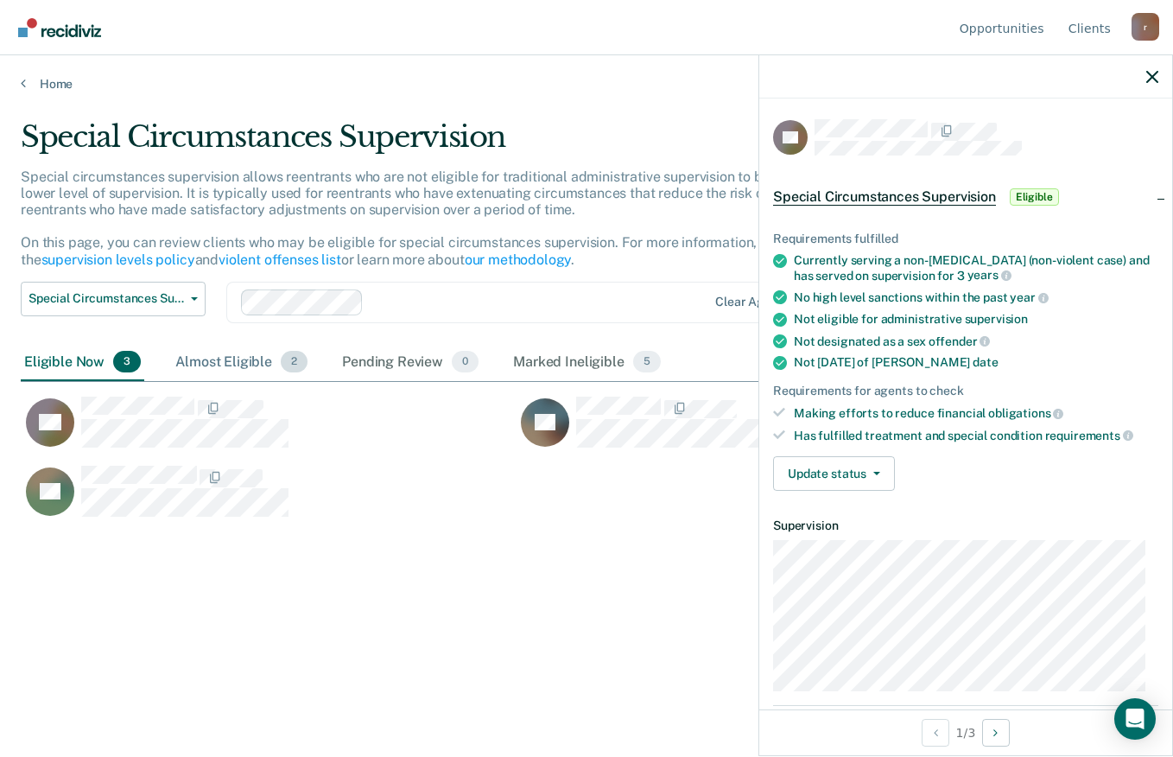
click at [227, 355] on div "Almost Eligible 2" at bounding box center [241, 363] width 139 height 38
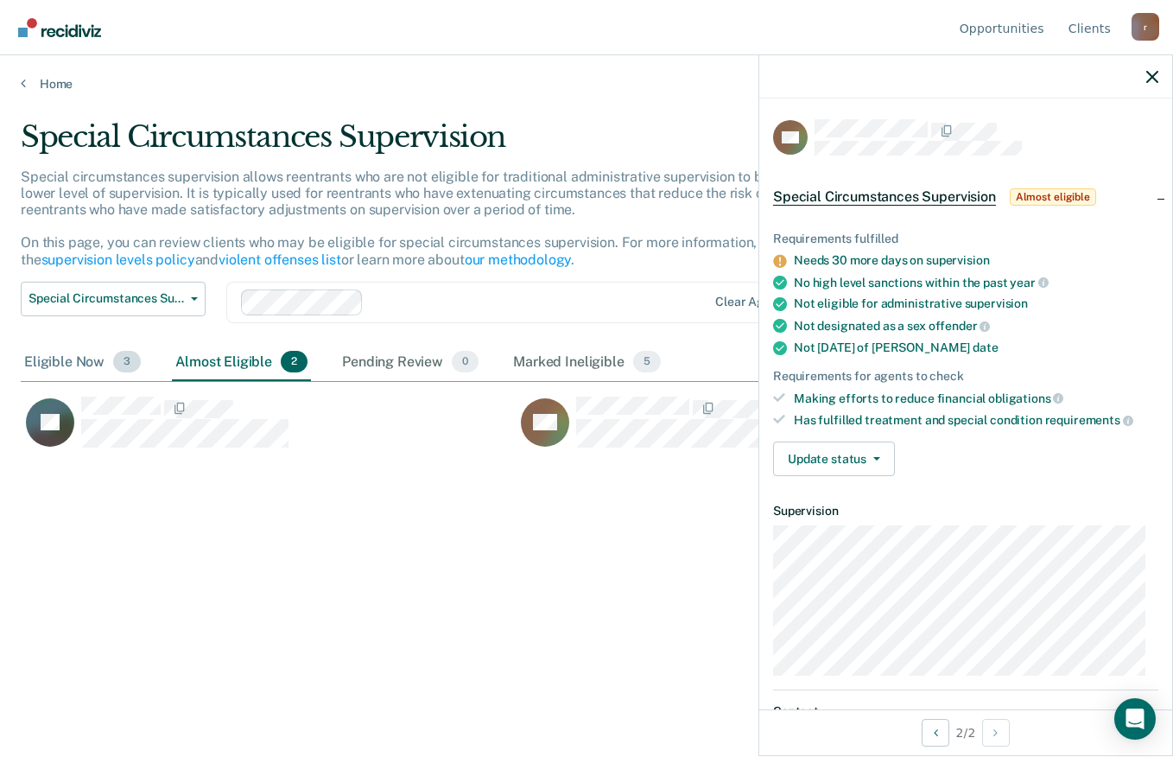
click at [72, 362] on div "Eligible Now 3" at bounding box center [82, 363] width 123 height 38
